Goal: Information Seeking & Learning: Check status

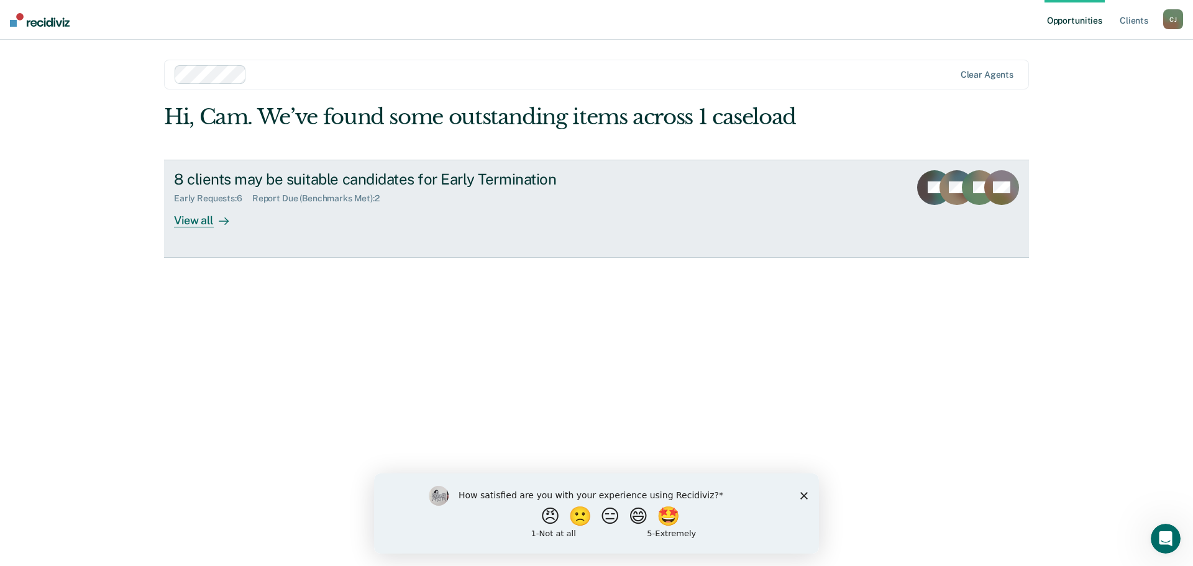
click at [221, 227] on div at bounding box center [221, 220] width 15 height 14
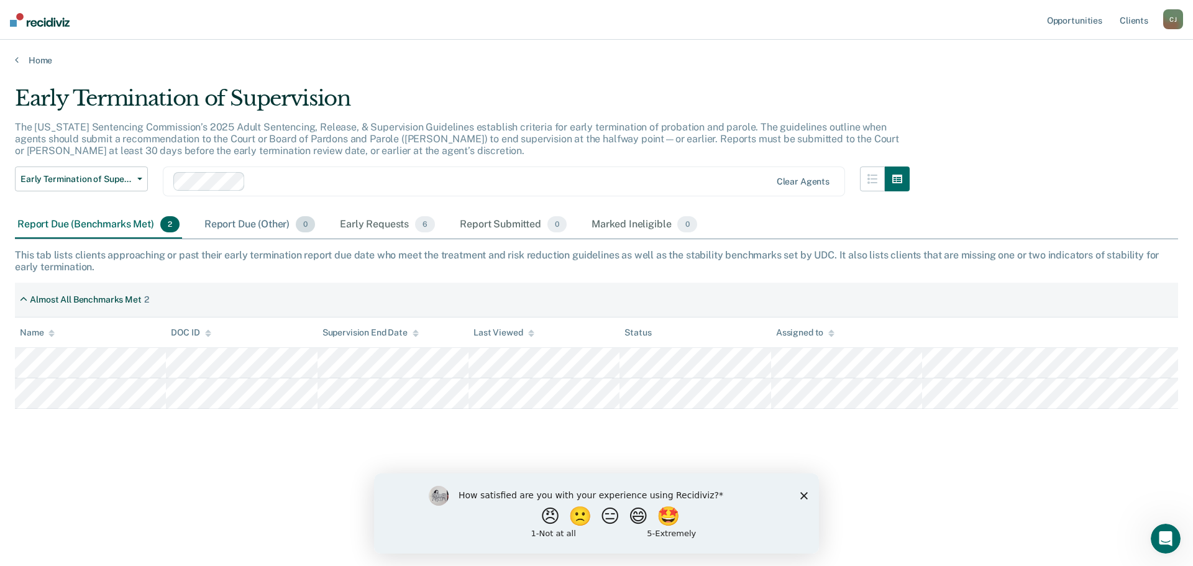
click at [256, 227] on div "Report Due (Other) 0" at bounding box center [260, 224] width 116 height 27
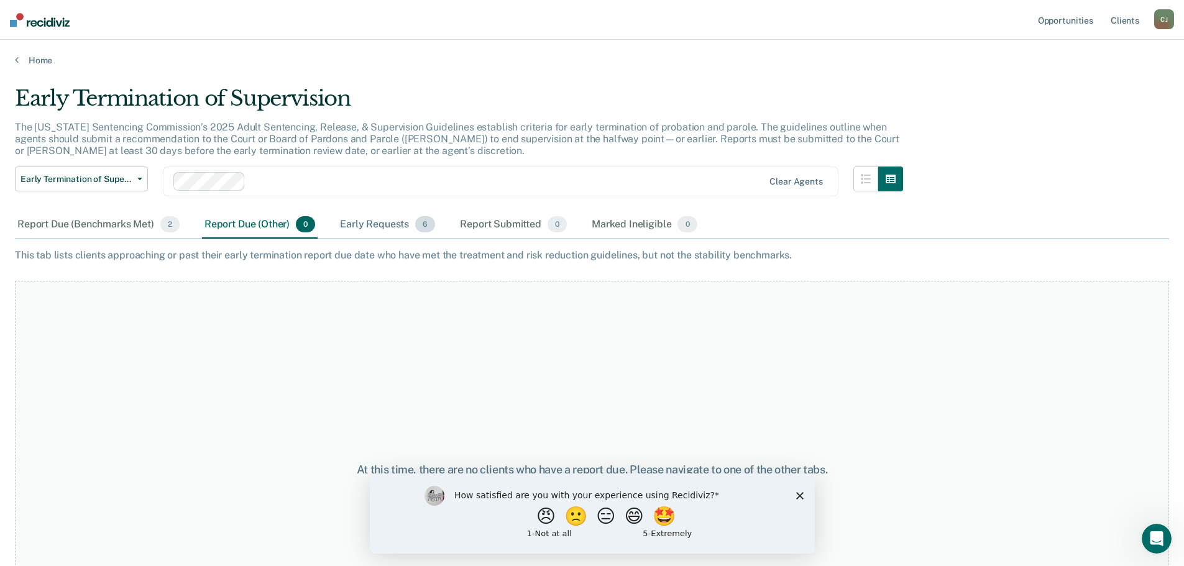
click at [373, 229] on div "Early Requests 6" at bounding box center [387, 224] width 100 height 27
